Goal: Task Accomplishment & Management: Use online tool/utility

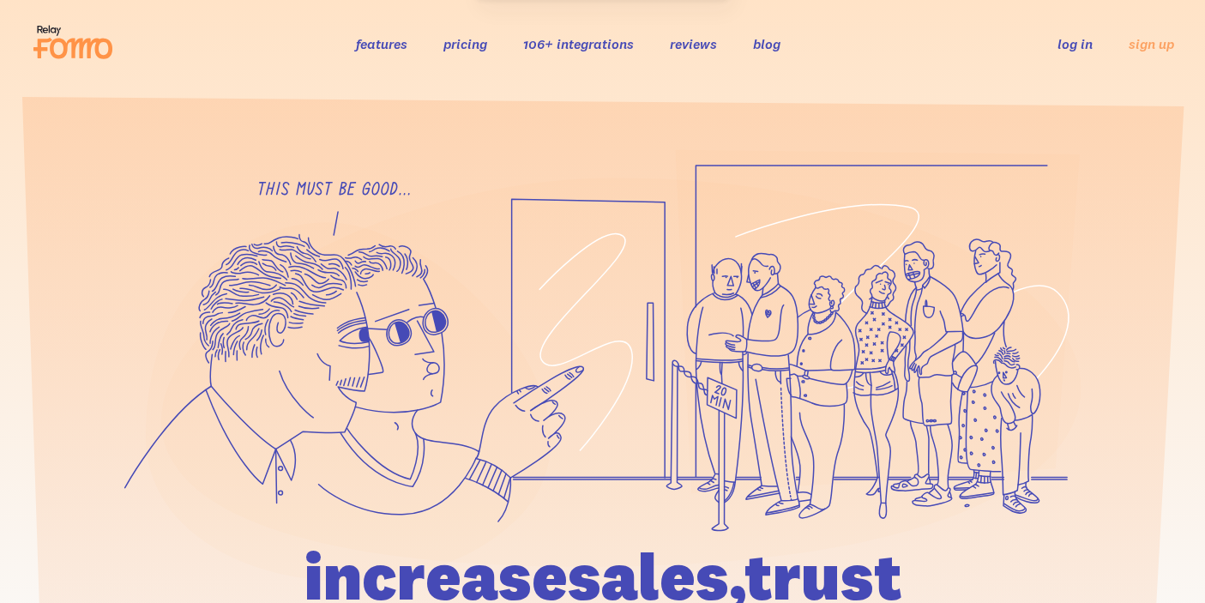
click at [1073, 53] on li "log in" at bounding box center [1075, 43] width 35 height 20
click at [1073, 43] on link "log in" at bounding box center [1075, 43] width 35 height 17
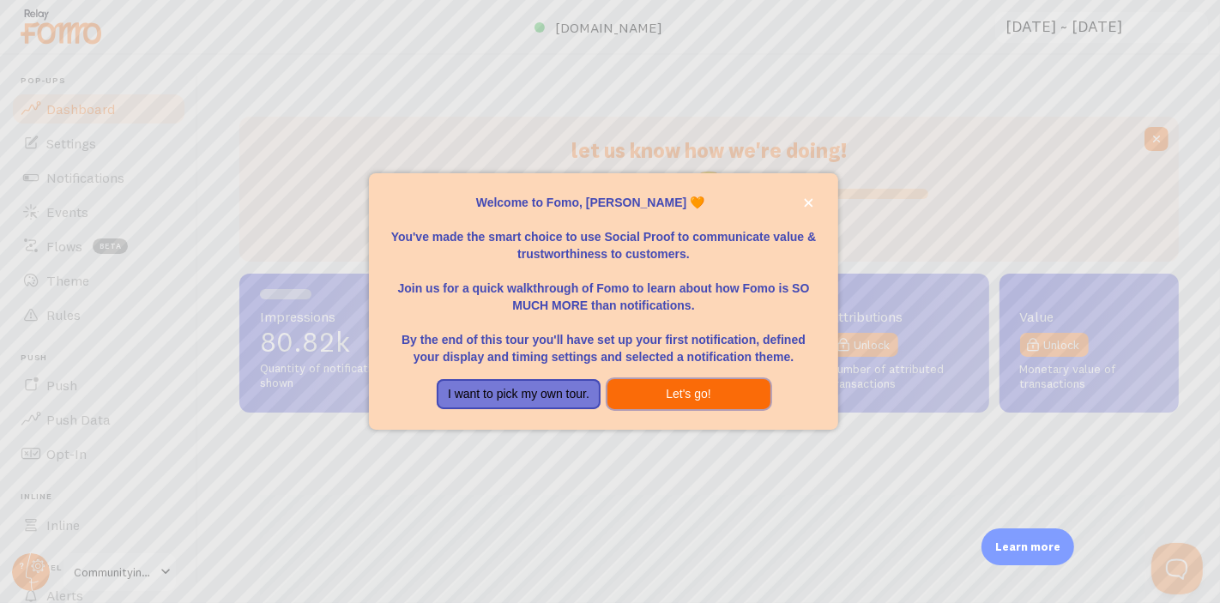
click at [681, 391] on button "Let's go!" at bounding box center [688, 394] width 163 height 31
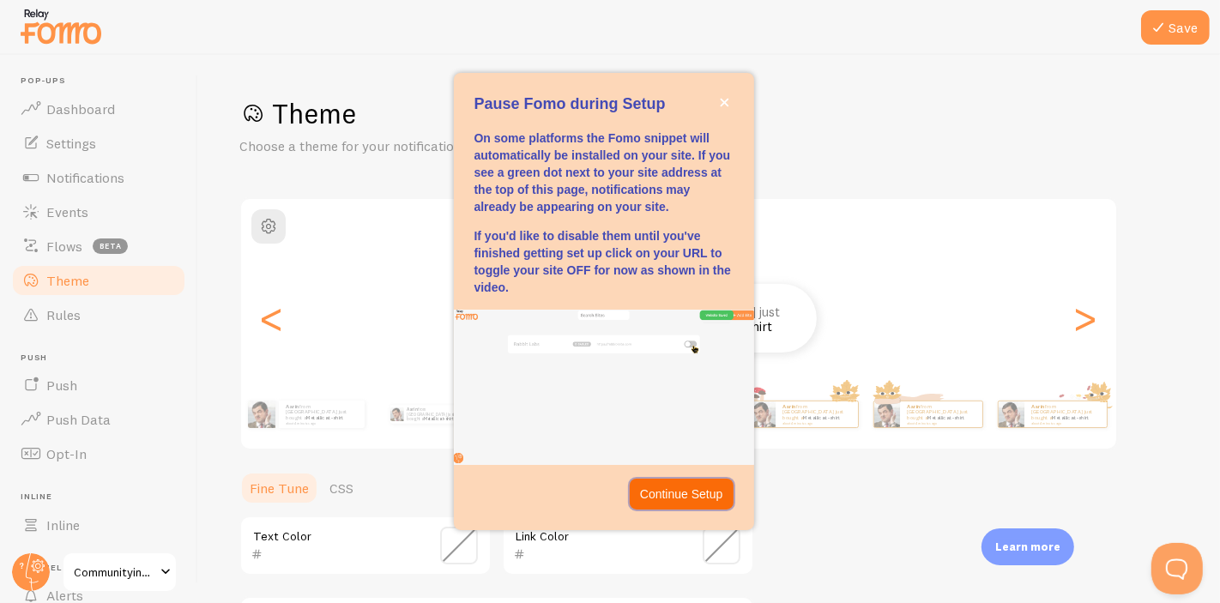
click at [687, 483] on button "Continue Setup" at bounding box center [682, 494] width 104 height 31
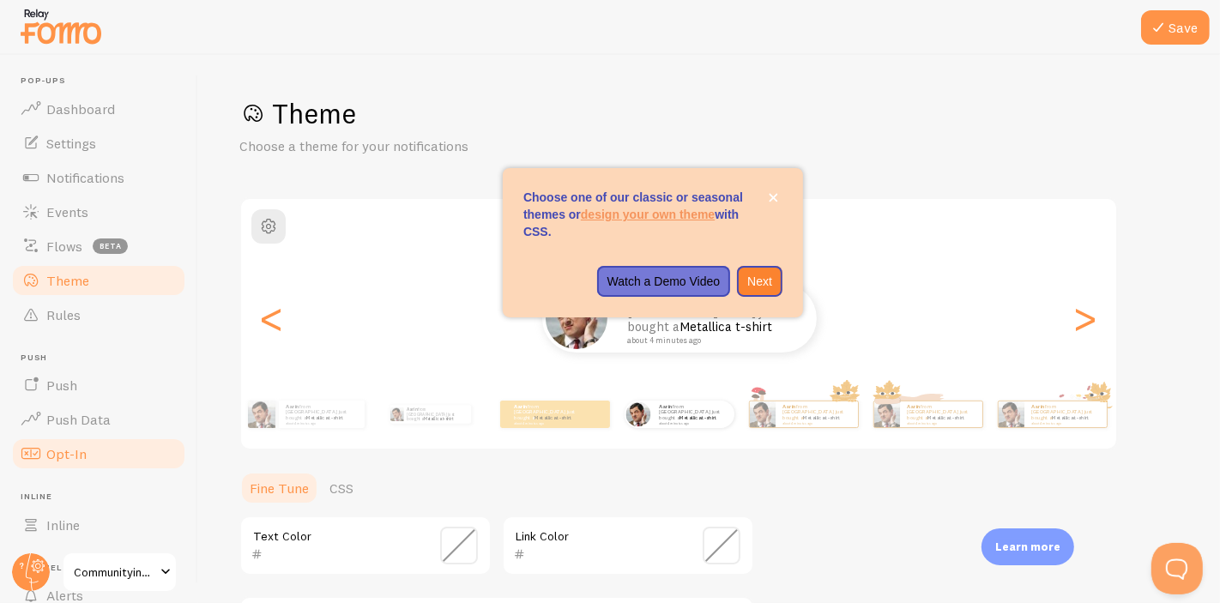
scroll to position [139, 0]
